Goal: Find specific page/section: Find specific page/section

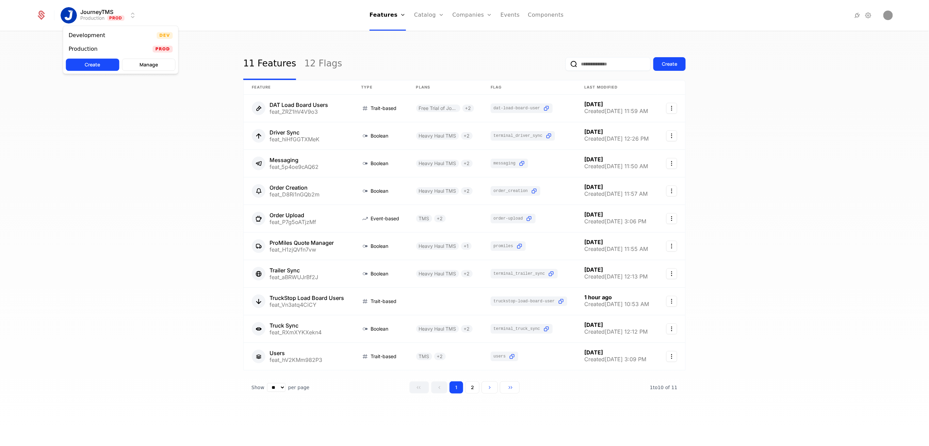
click at [116, 16] on html "JourneyTMS Production Prod Features Features Flags Catalog Plans Add Ons Credit…" at bounding box center [464, 223] width 929 height 446
click at [138, 35] on div "Development Dev" at bounding box center [120, 36] width 115 height 14
click at [432, 35] on link "Plans" at bounding box center [440, 33] width 35 height 5
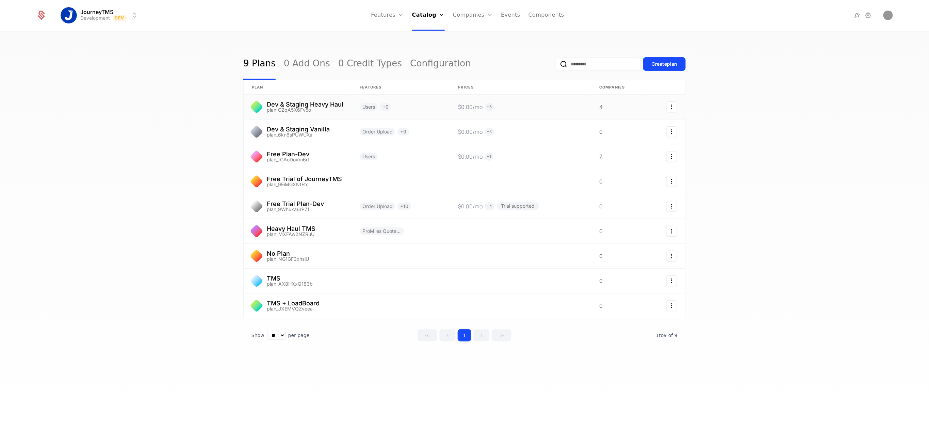
click at [286, 107] on link at bounding box center [298, 107] width 108 height 24
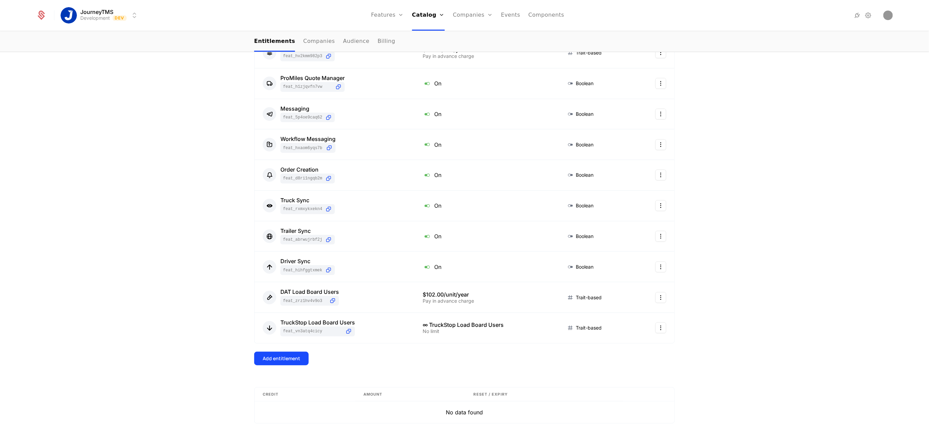
scroll to position [138, 0]
